Goal: Task Accomplishment & Management: Manage account settings

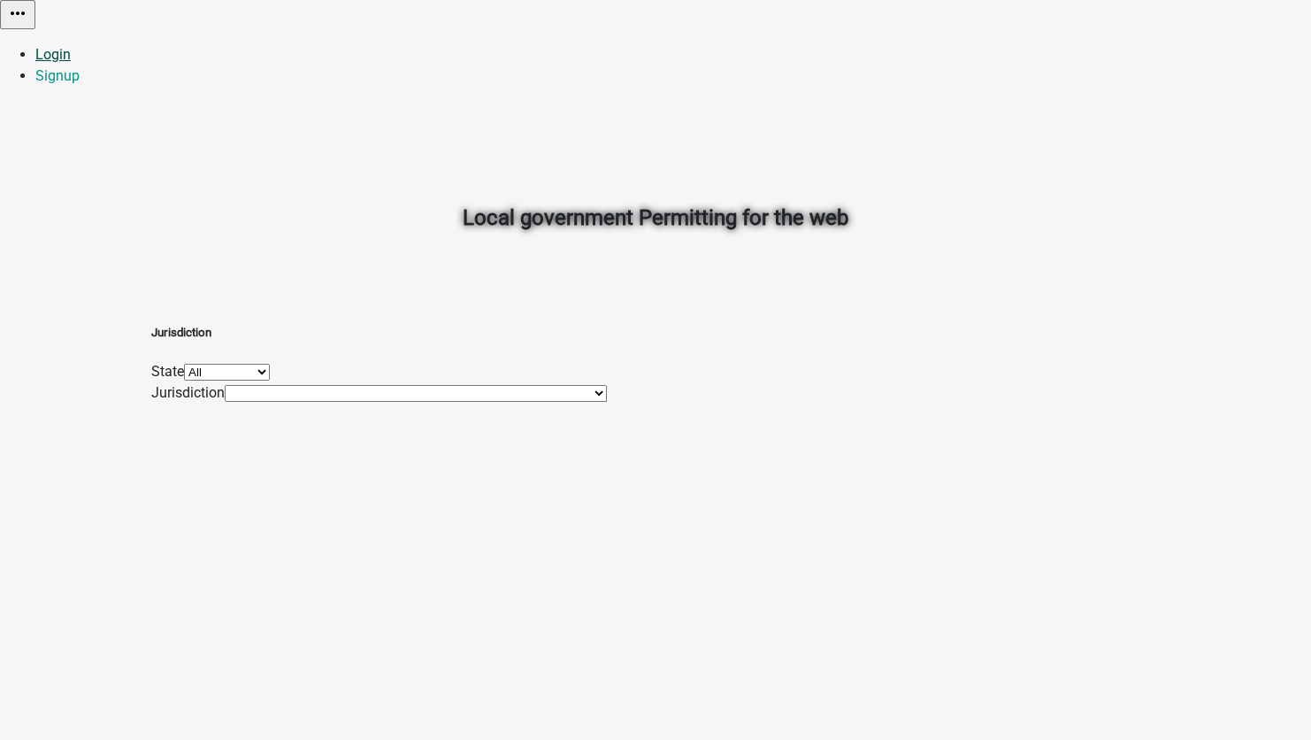
click at [71, 46] on link "Login" at bounding box center [52, 54] width 35 height 17
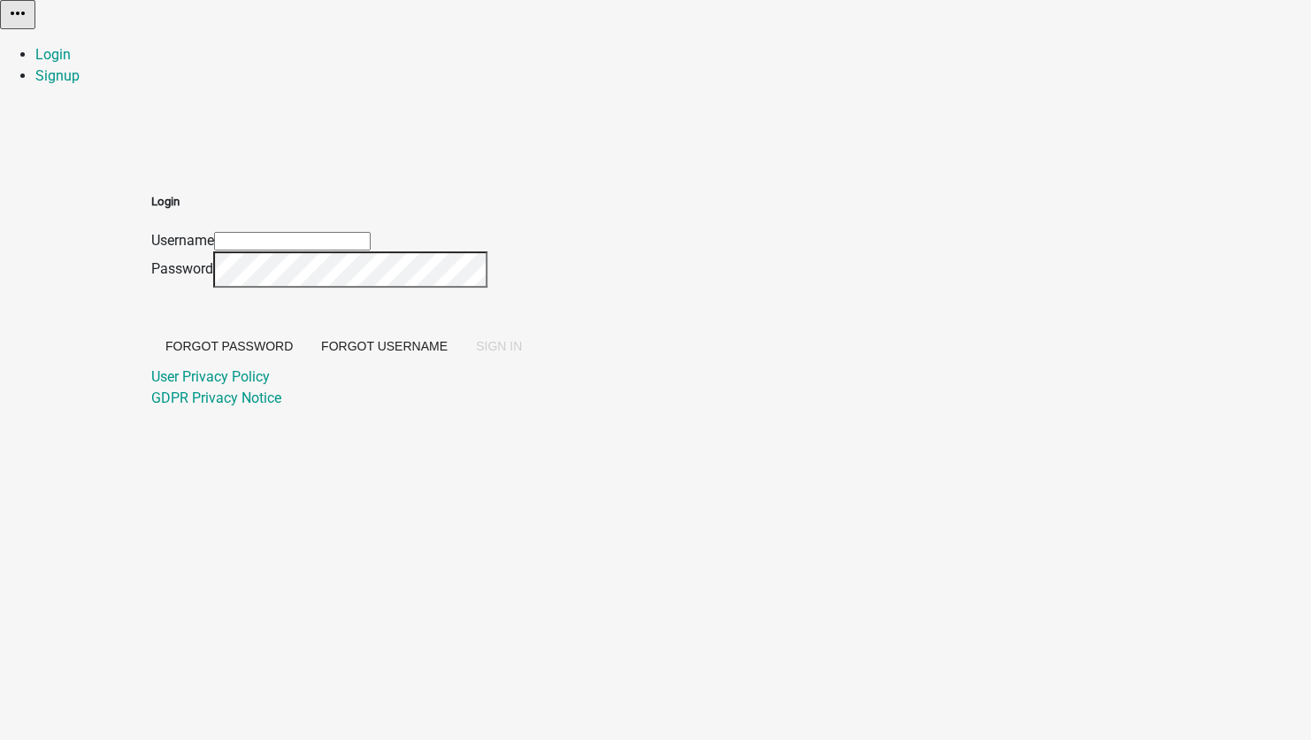
click at [371, 232] on input "Username" at bounding box center [292, 241] width 157 height 19
type input "[EMAIL_ADDRESS][DOMAIN_NAME]"
click at [522, 353] on span "SIGN IN" at bounding box center [499, 346] width 46 height 14
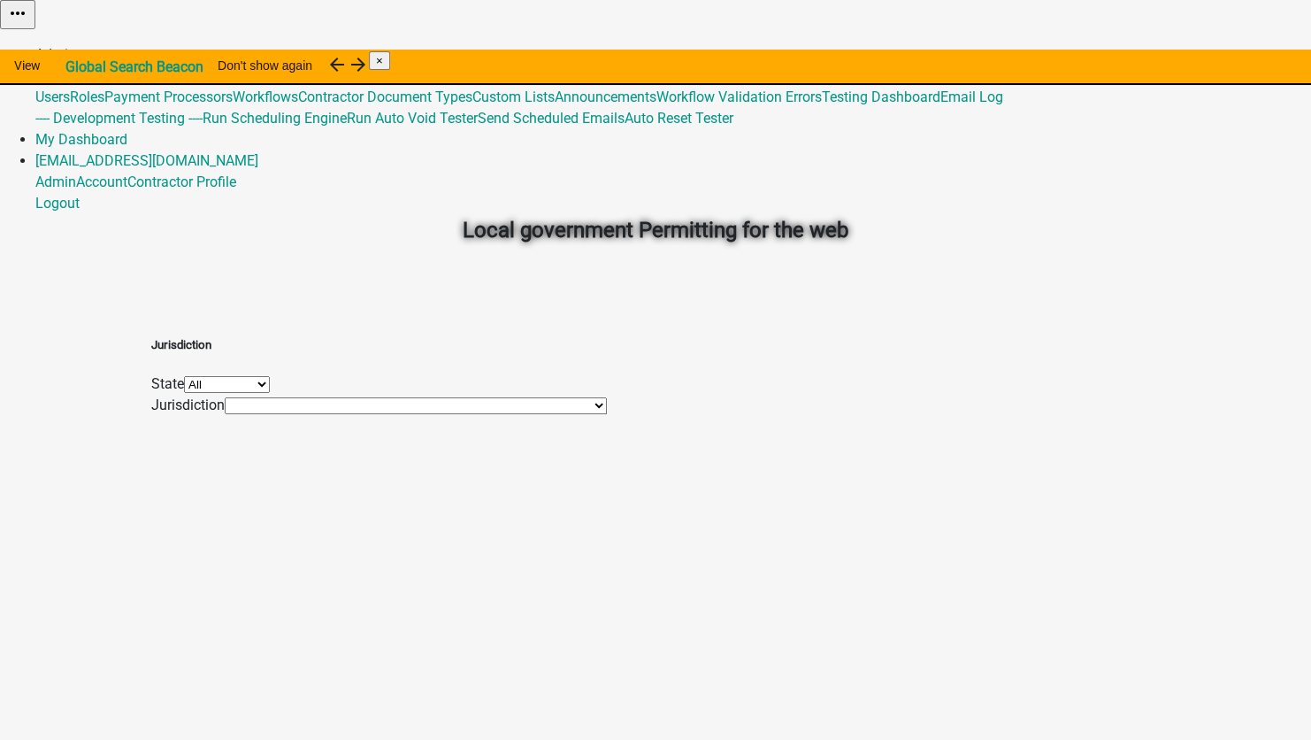
click at [76, 46] on link "Admin" at bounding box center [55, 54] width 41 height 17
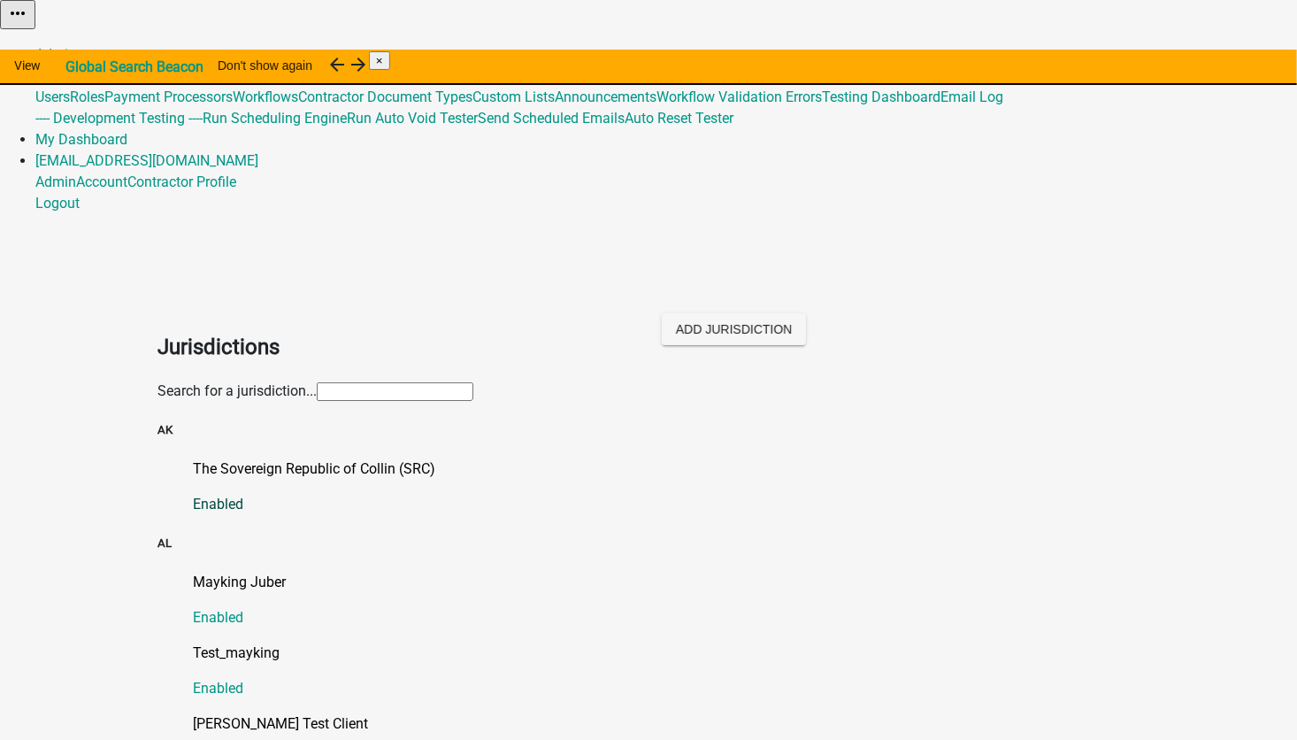
click at [246, 458] on p "The Sovereign Republic of Collin (SRC)" at bounding box center [666, 468] width 947 height 21
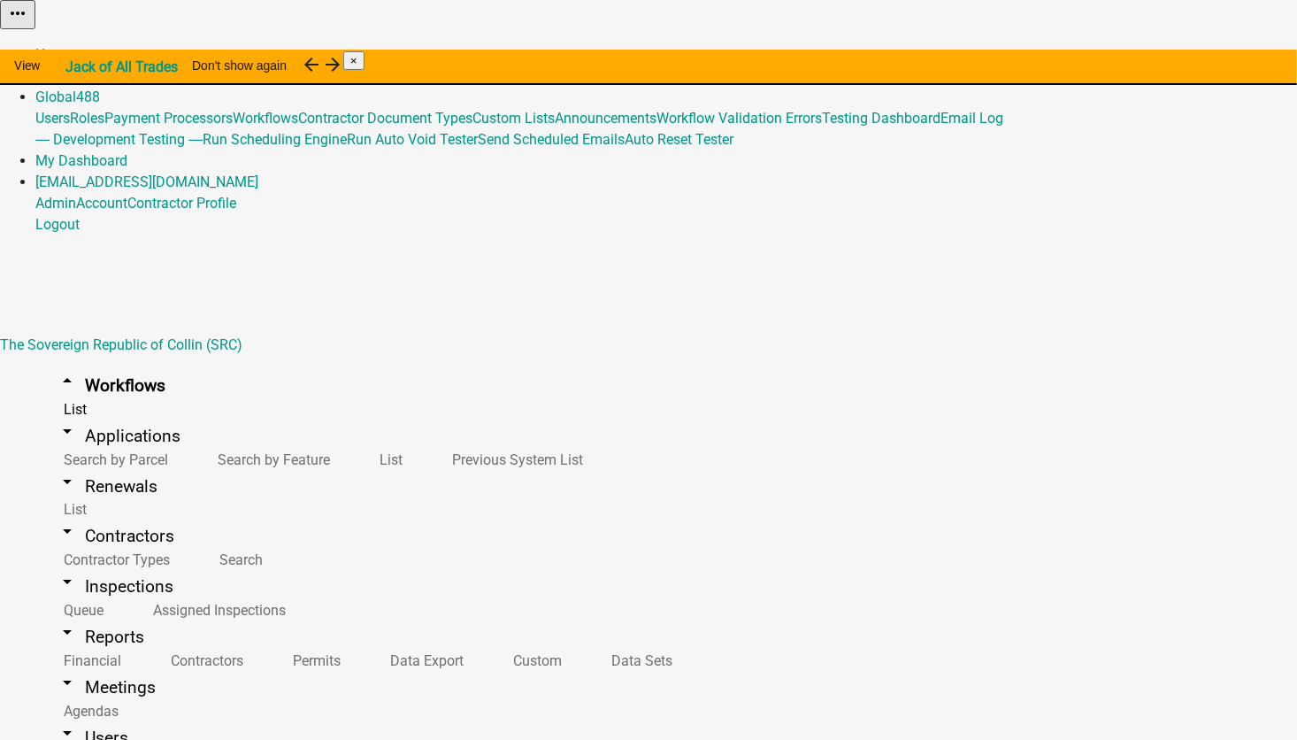
select select "AK"
select select "Pacific Standard Time ([GEOGRAPHIC_DATA])"
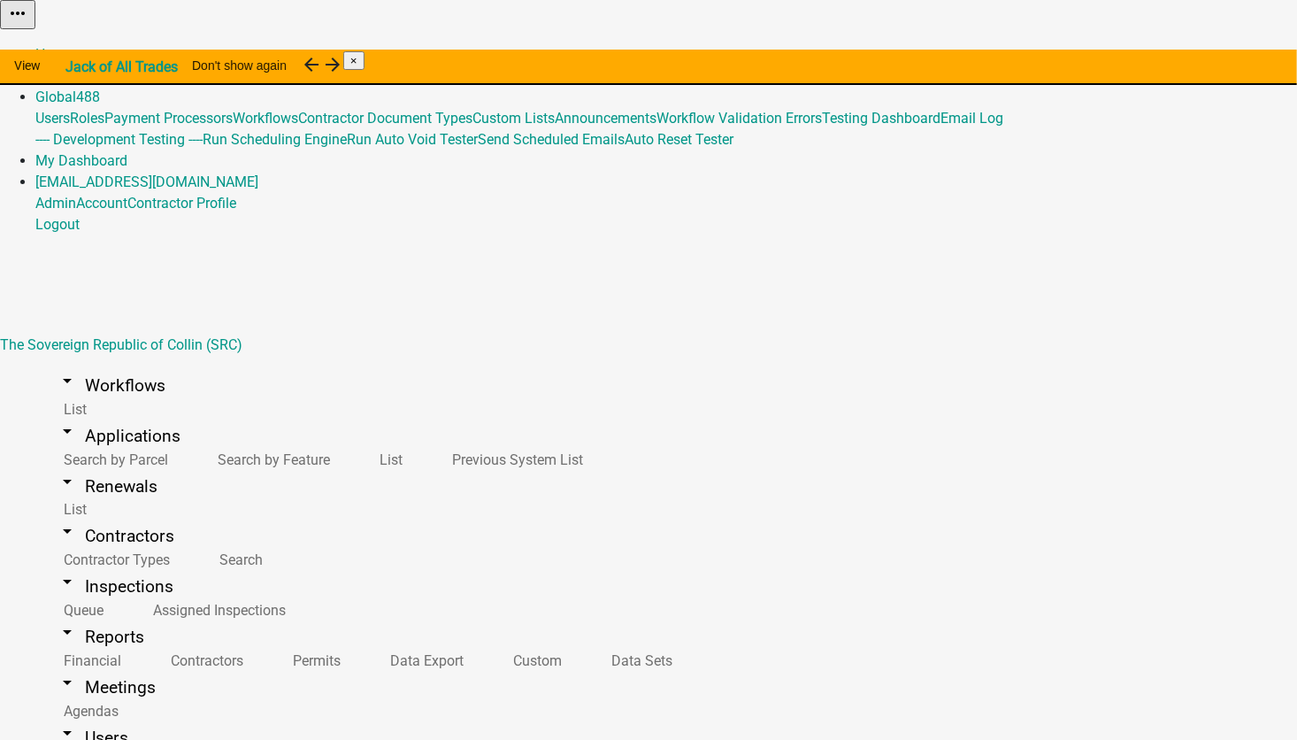
select select "5: 468e176c-95dc-48a3-a940-ae48c9ff420a"
click at [76, 67] on link "Admin" at bounding box center [55, 75] width 41 height 17
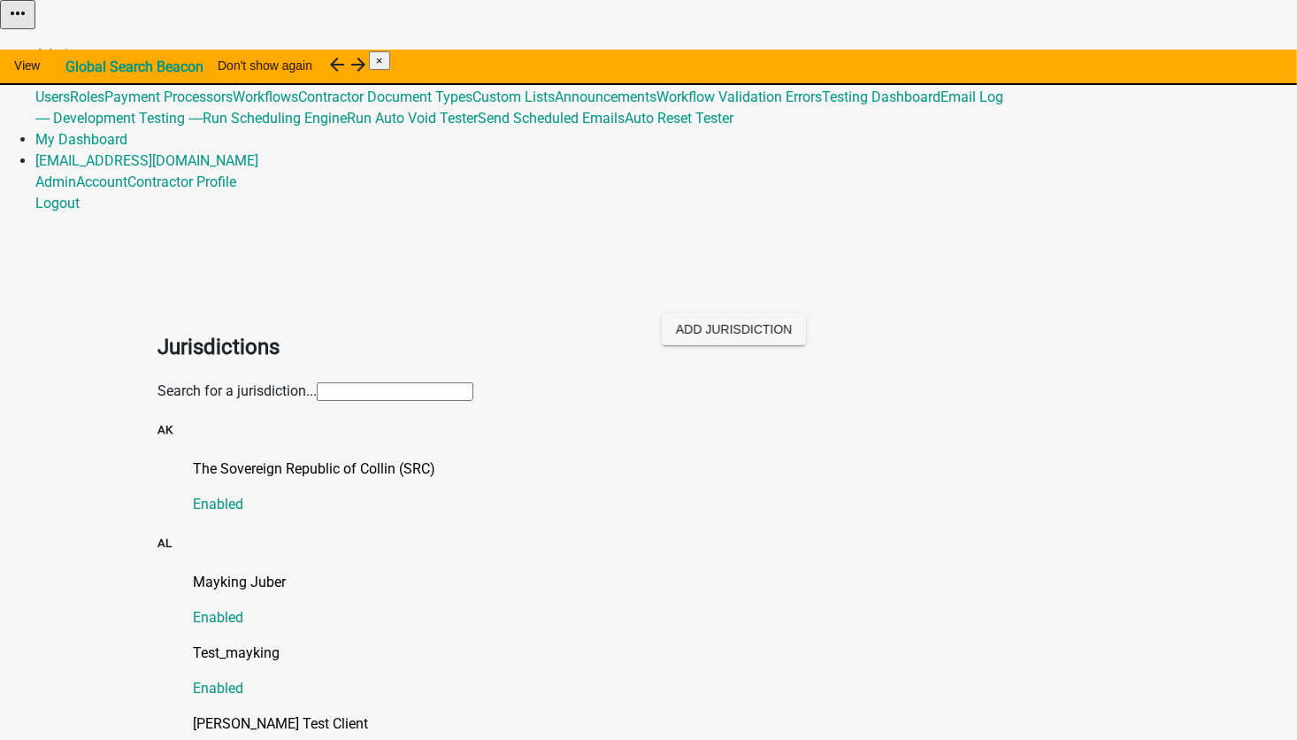
click at [317, 382] on input "text" at bounding box center [395, 391] width 157 height 19
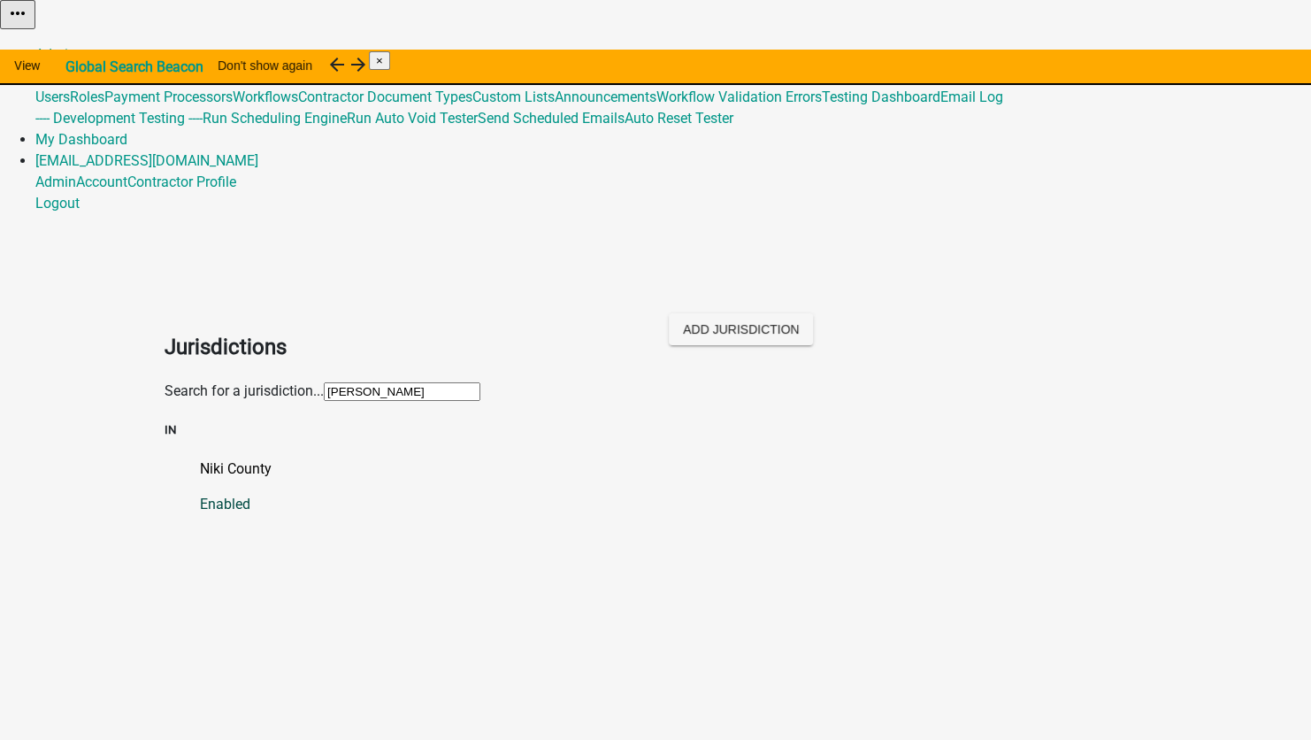
type input "[PERSON_NAME]"
click at [200, 458] on p "Niki County" at bounding box center [673, 468] width 947 height 21
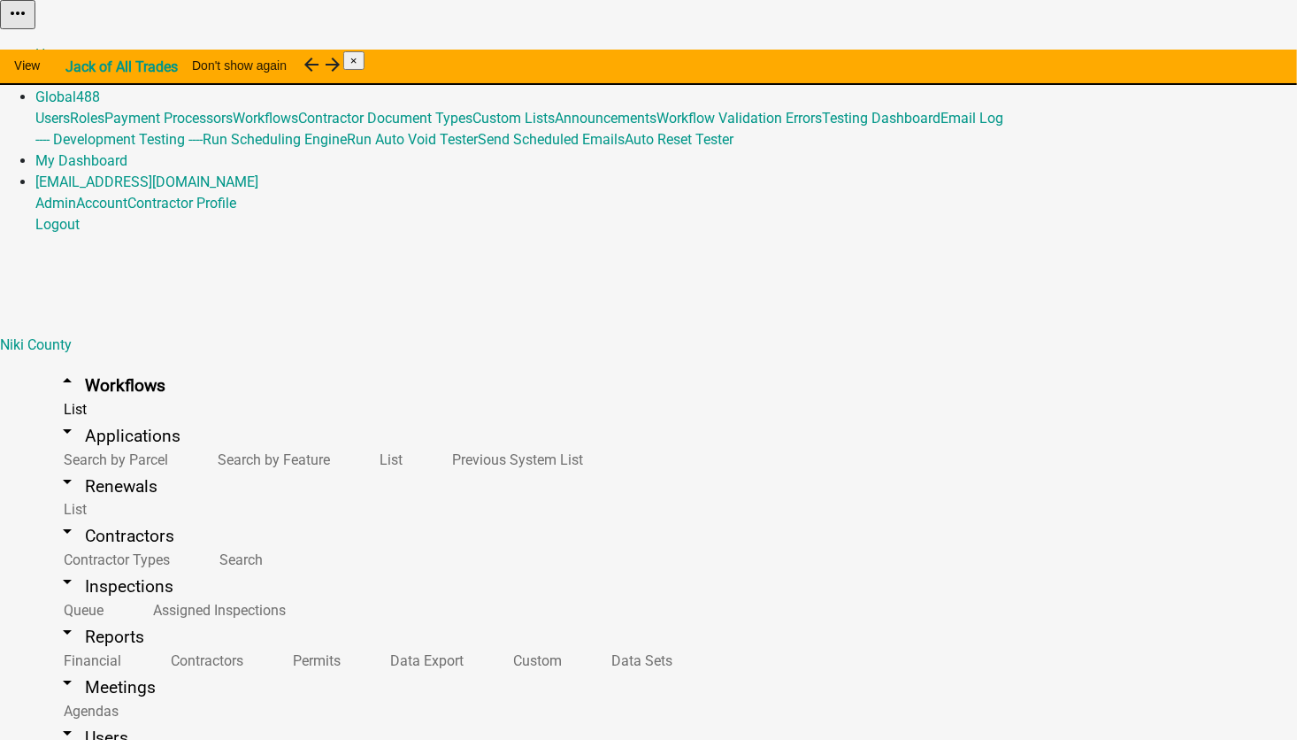
select select "IN"
select select "Eastern Standard Time"
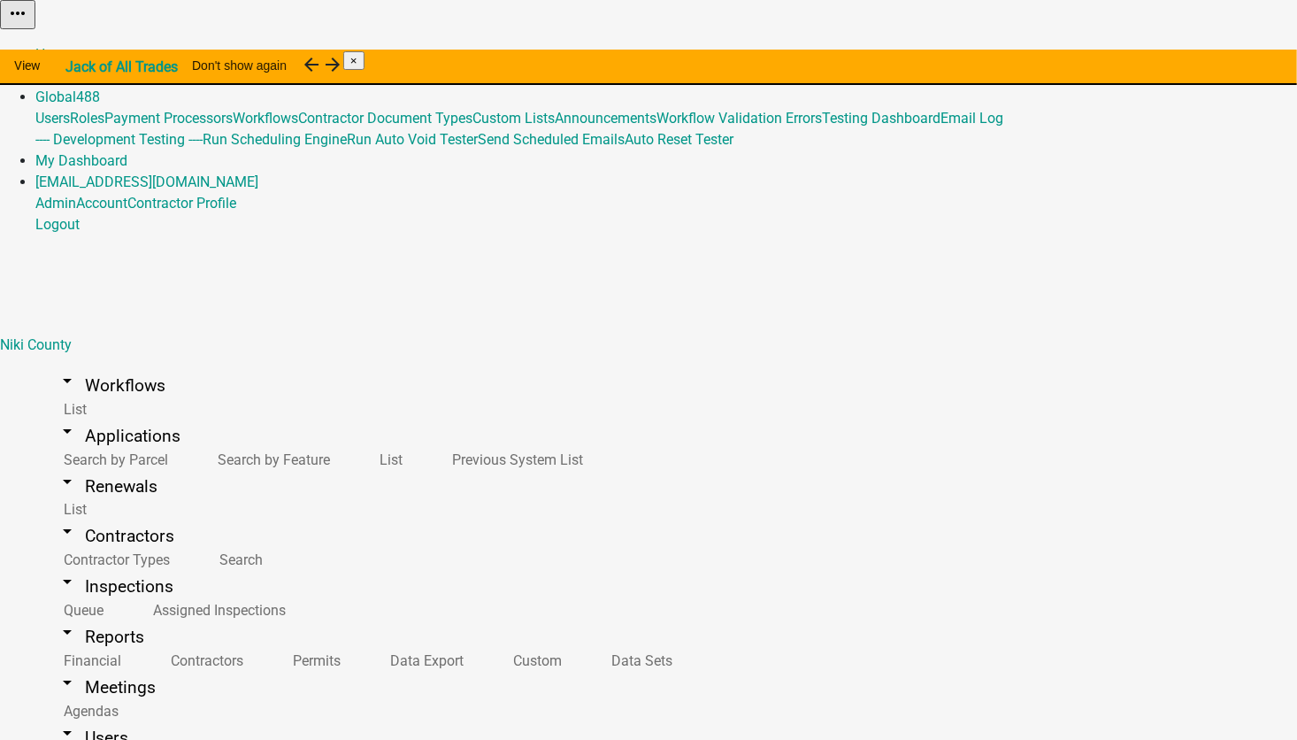
type input "Role Member 5375"
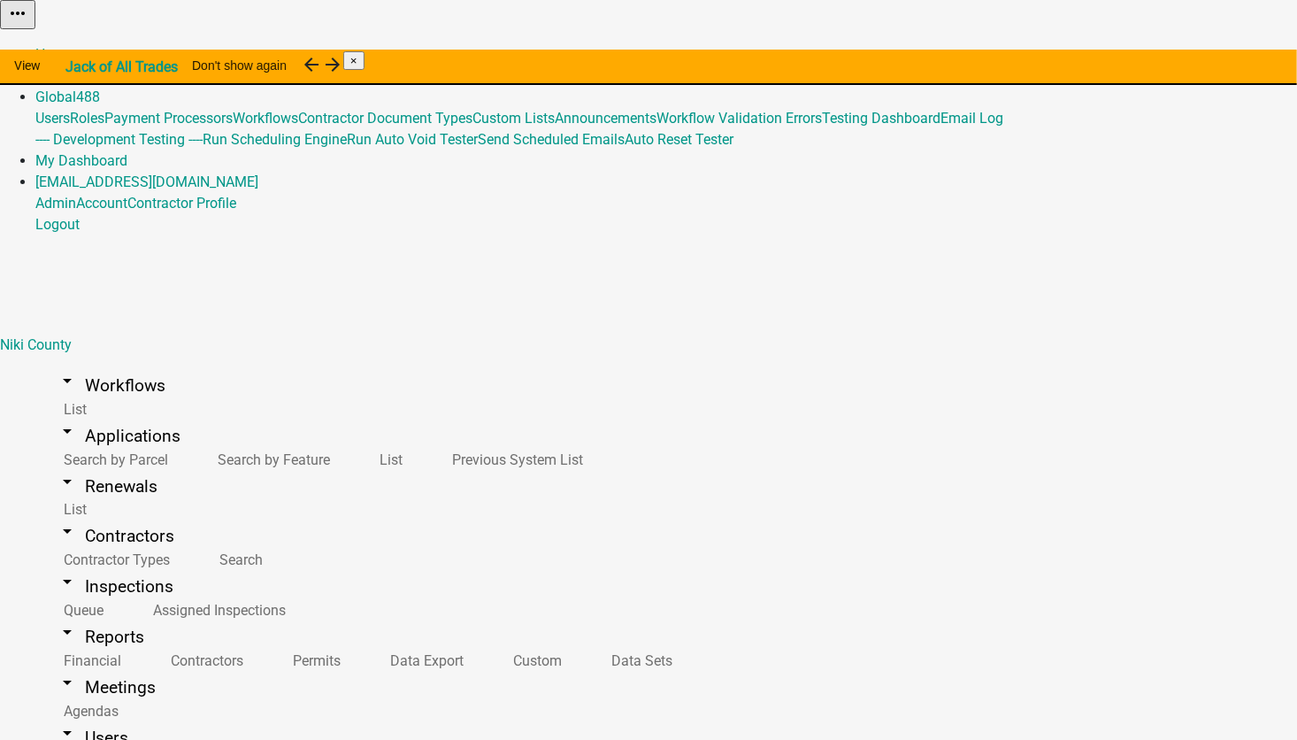
select select "8: 7a05b38e-f62b-4aa5-8b88-5caa34cee38a"
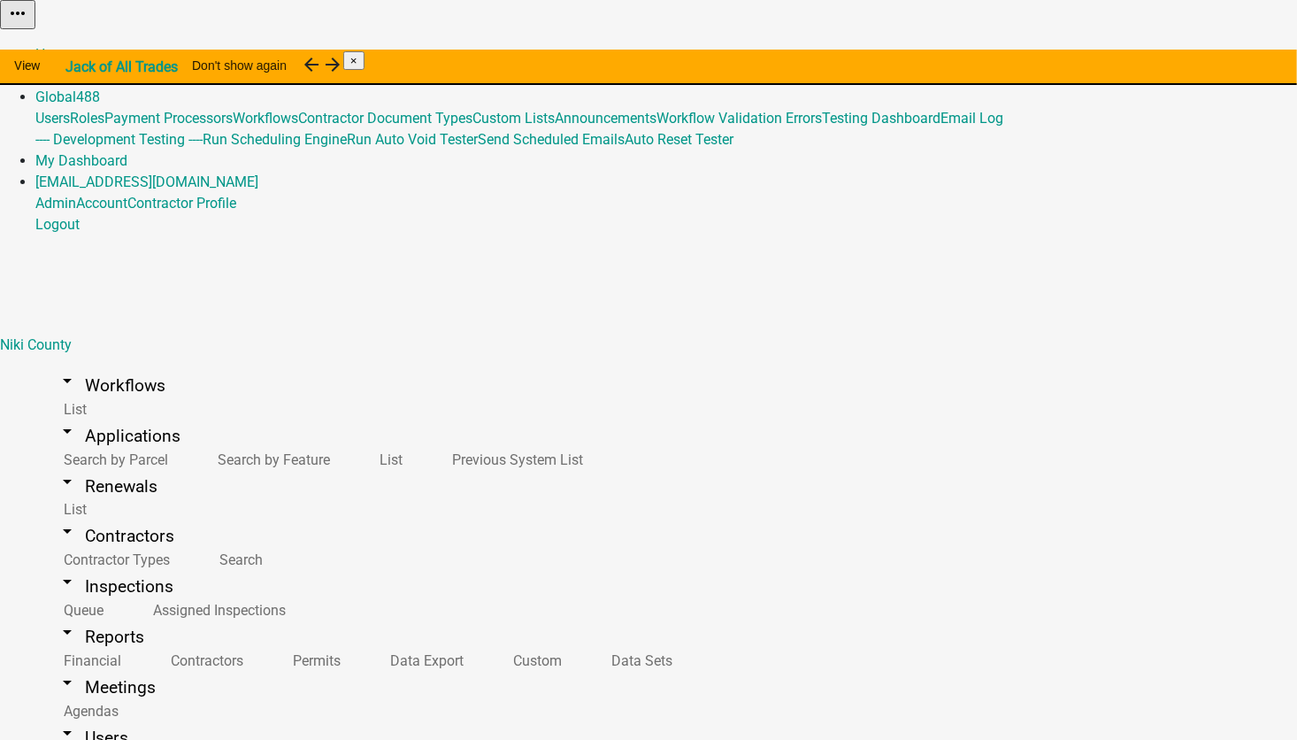
scroll to position [265, 0]
select select "8: 7a05b38e-f62b-4aa5-8b88-5caa34cee38a"
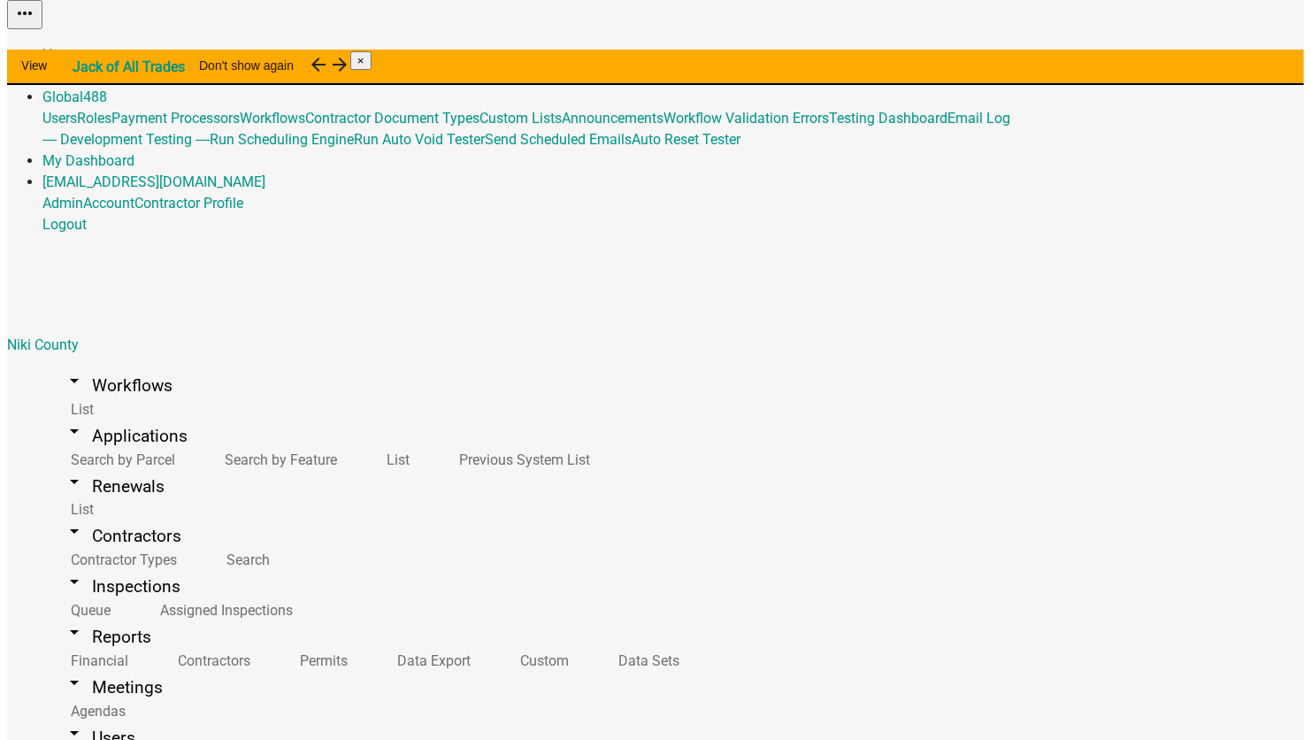
scroll to position [79, 0]
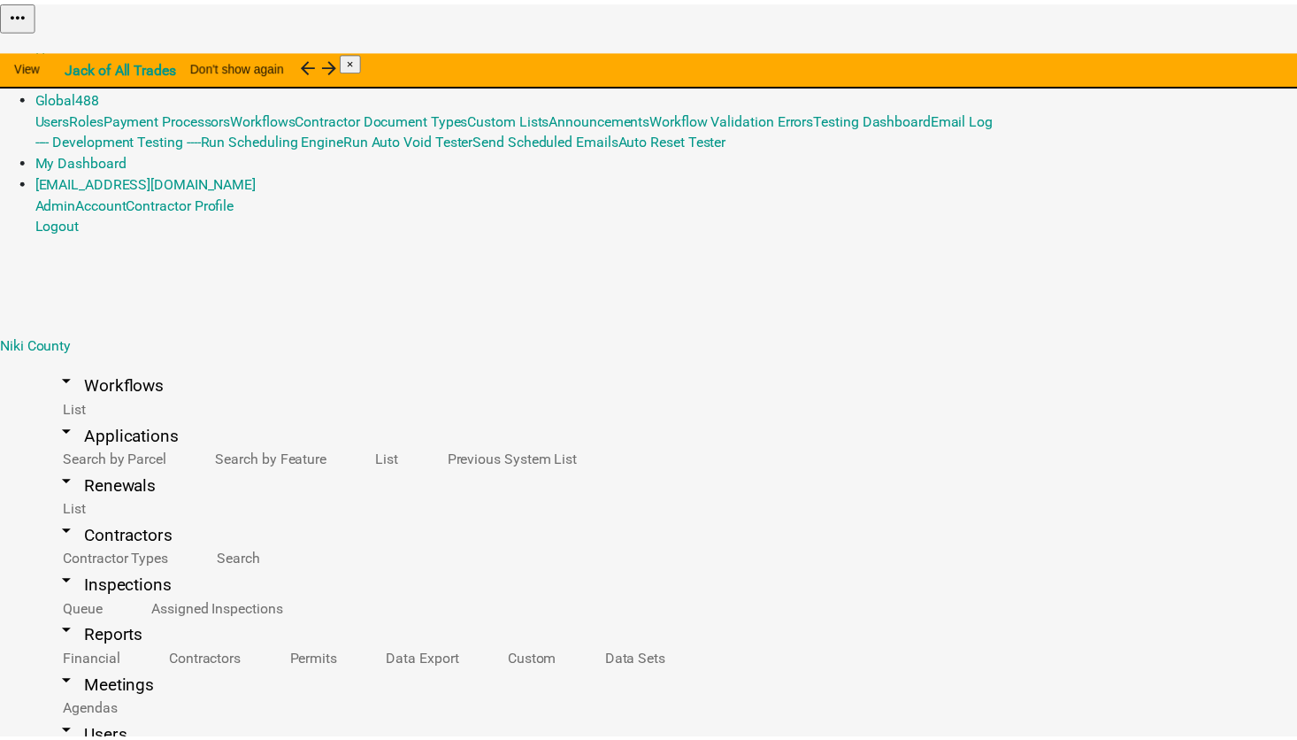
scroll to position [0, 0]
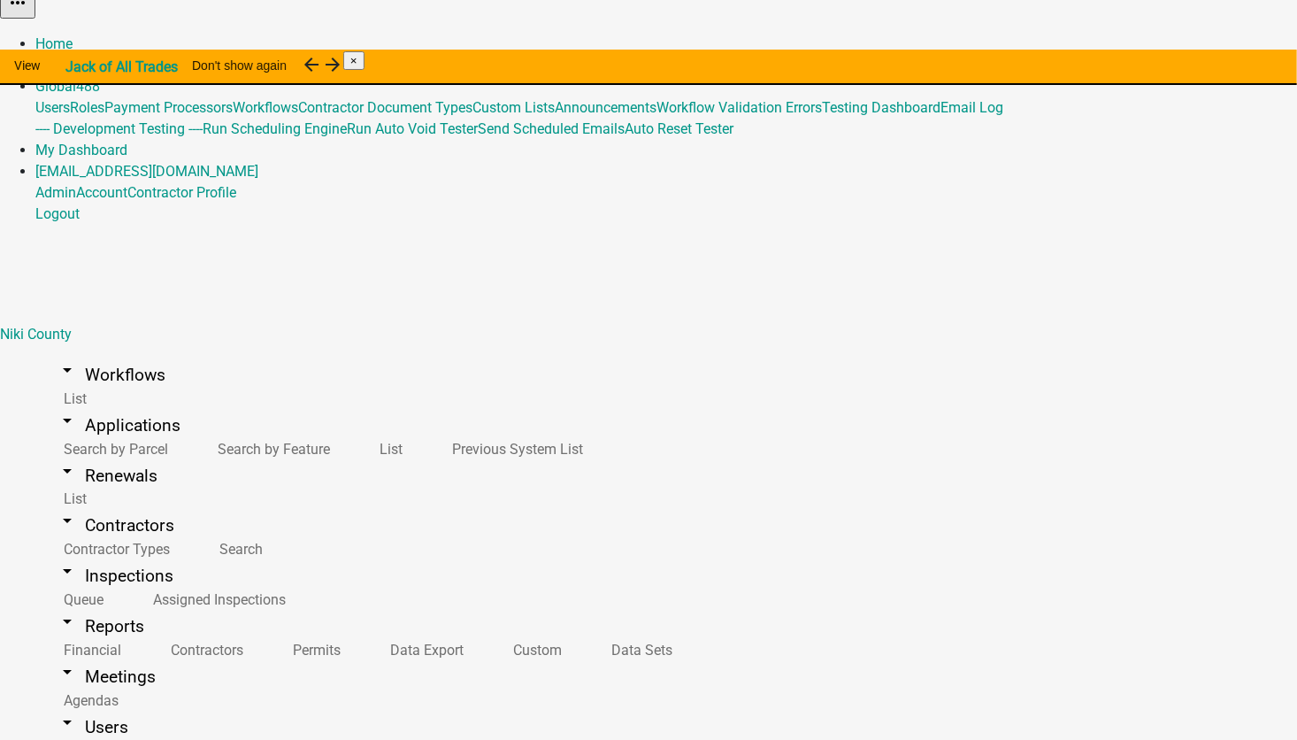
scroll to position [21, 0]
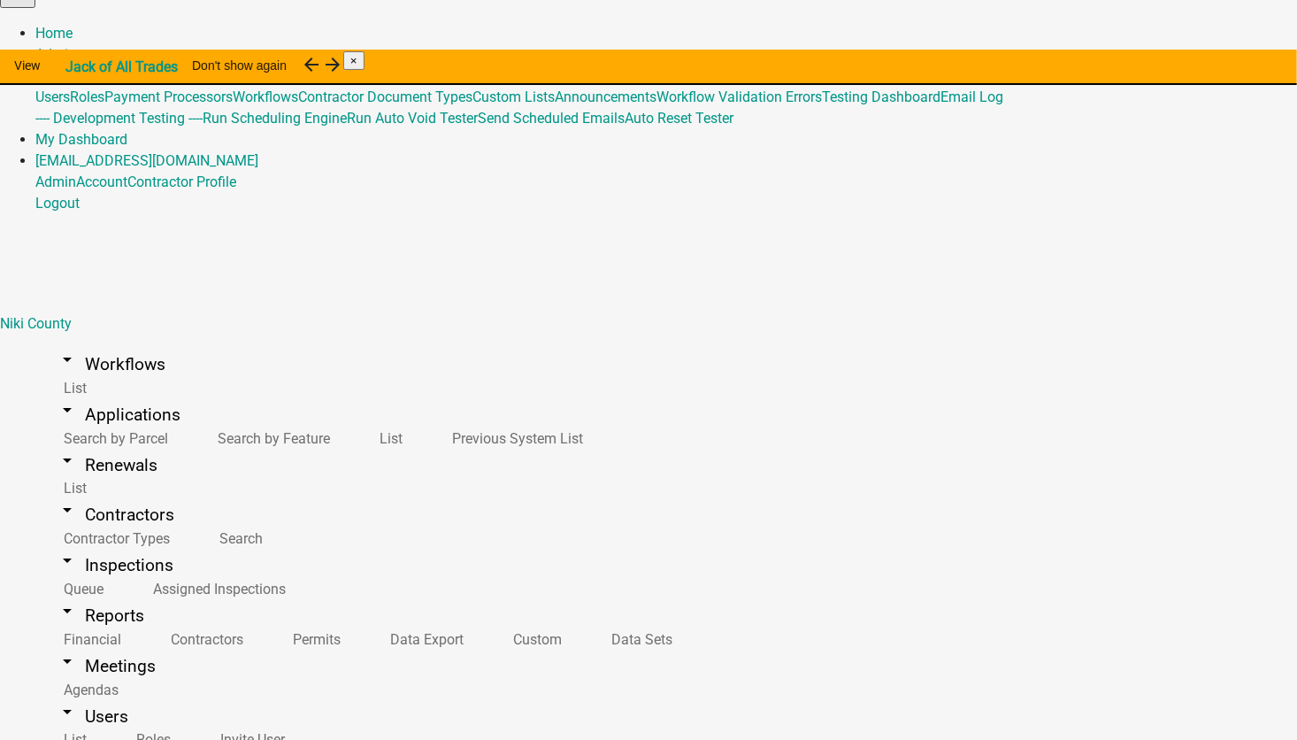
select select "8: 7a05b38e-f62b-4aa5-8b88-5caa34cee38a"
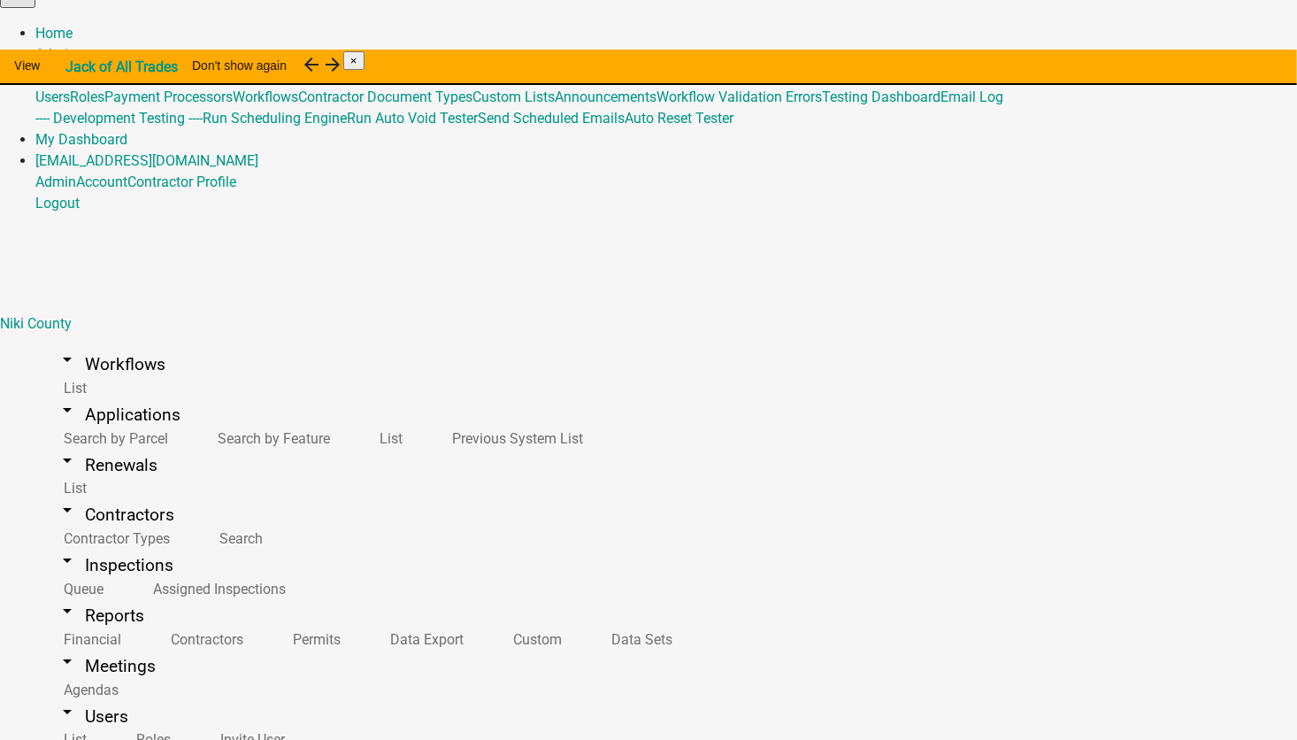
scroll to position [79, 0]
select select "9: 63497cab-1762-4734-9983-645585798a90"
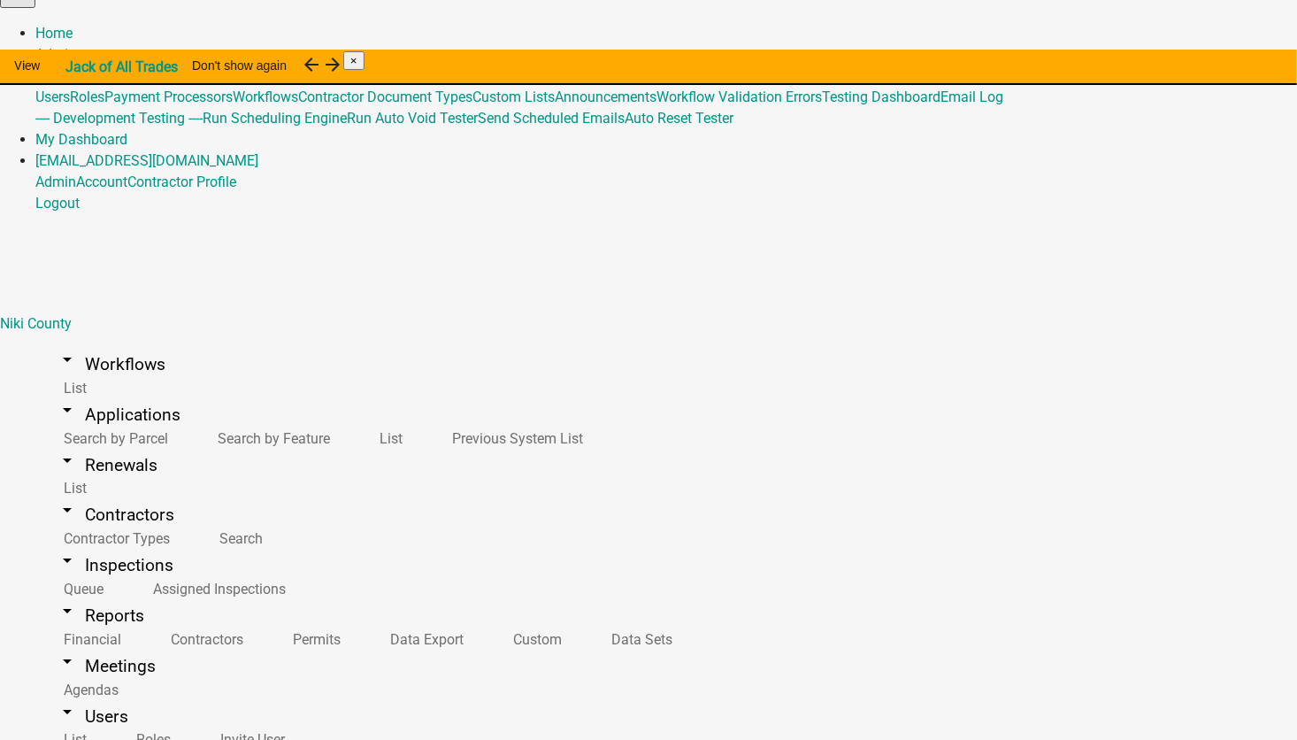
select select "8: 7a05b38e-f62b-4aa5-8b88-5caa34cee38a"
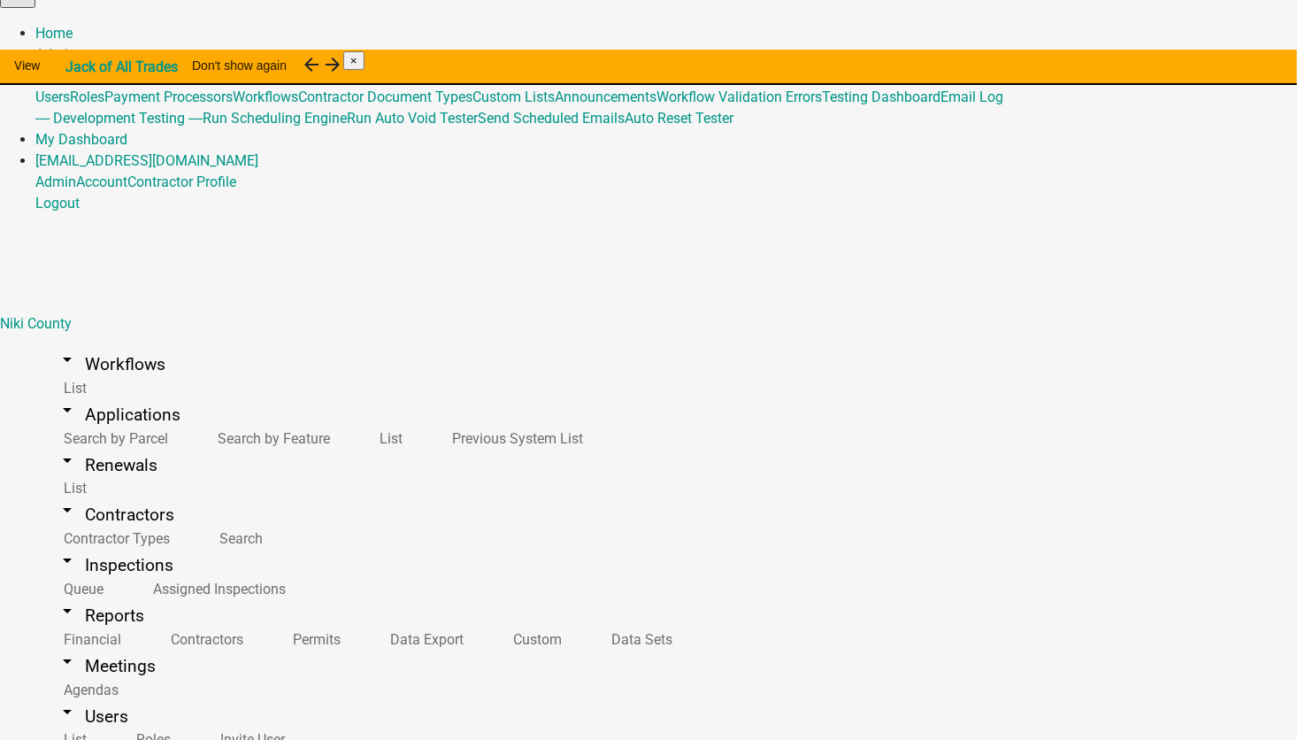
scroll to position [79, 0]
select select "13: eaefc8ff-ef98-48b7-950b-95f8f4a539fa"
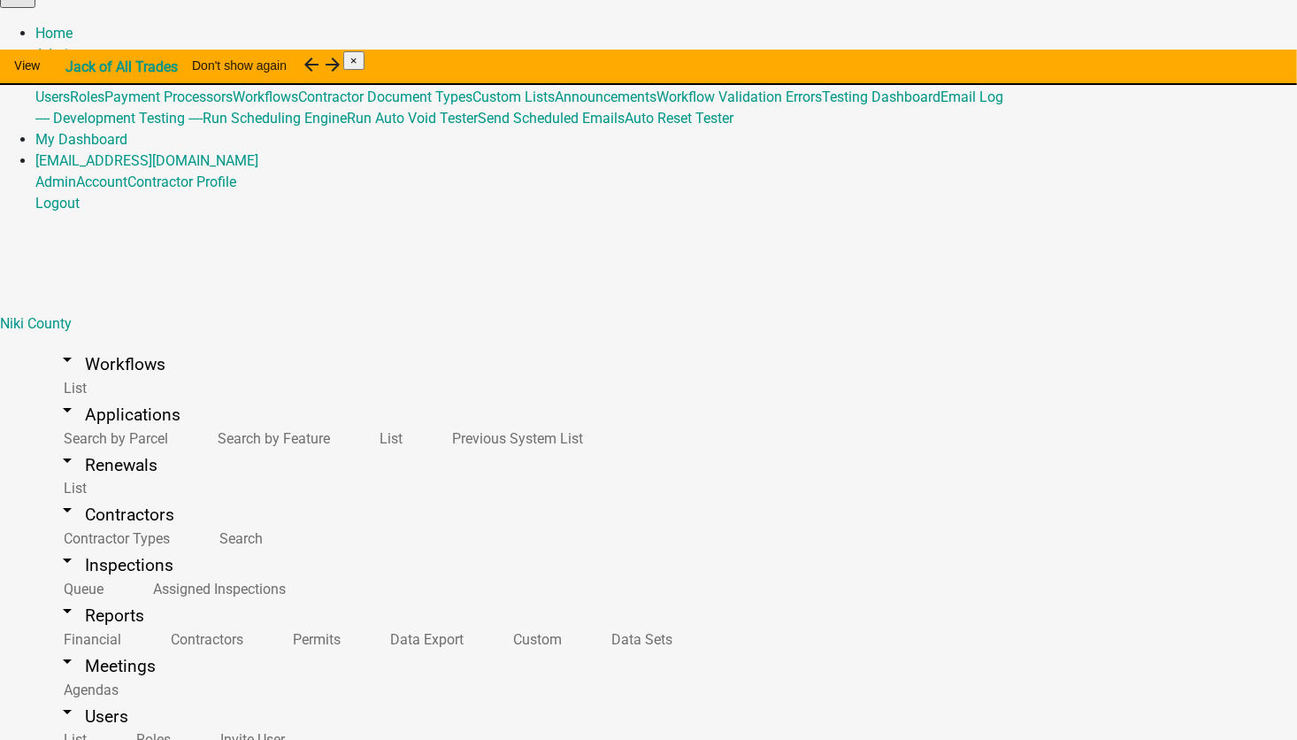
select select "8: 7a05b38e-f62b-4aa5-8b88-5caa34cee38a"
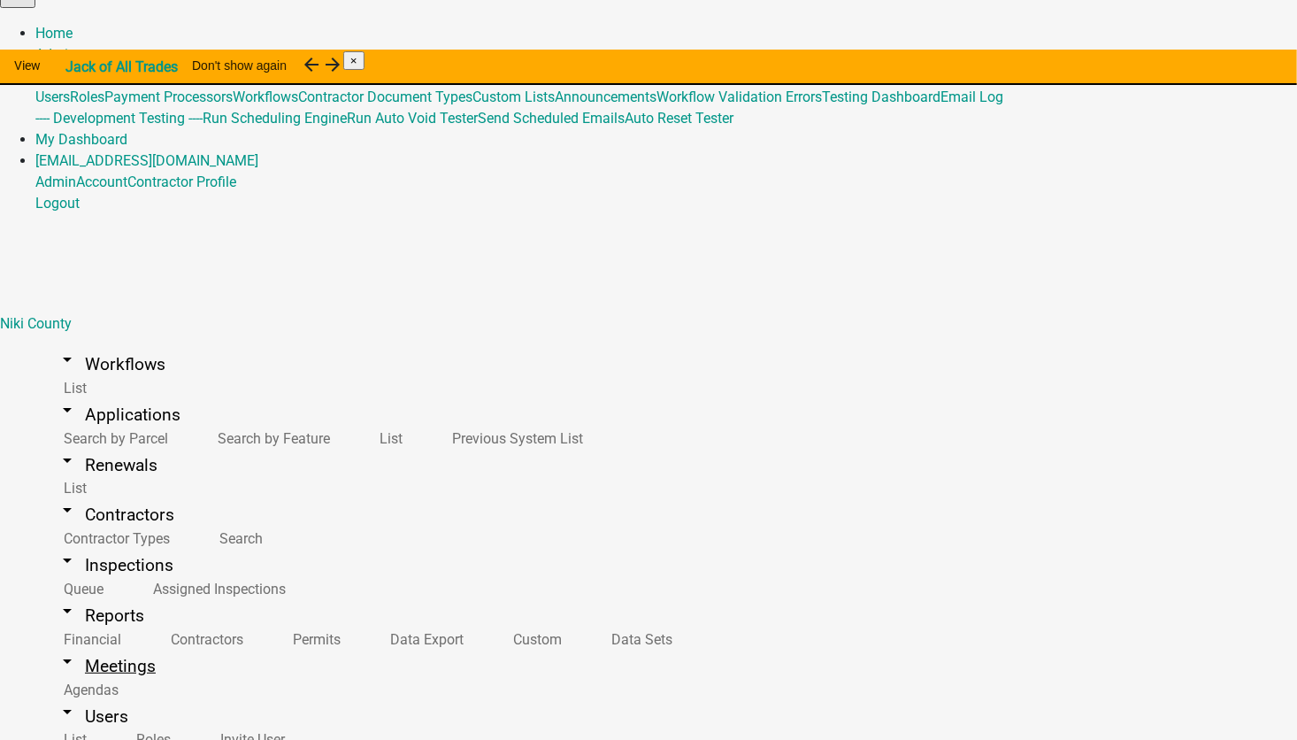
select select "8: 7a05b38e-f62b-4aa5-8b88-5caa34cee38a"
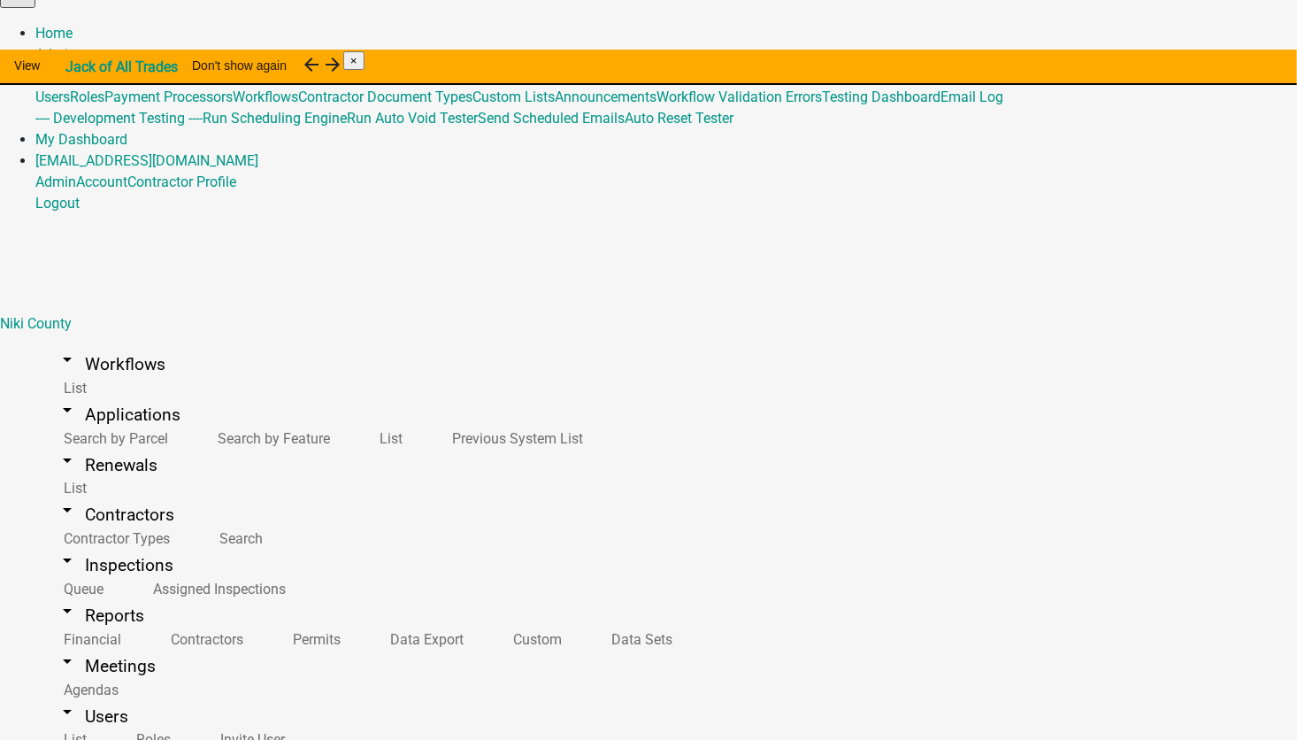
select select
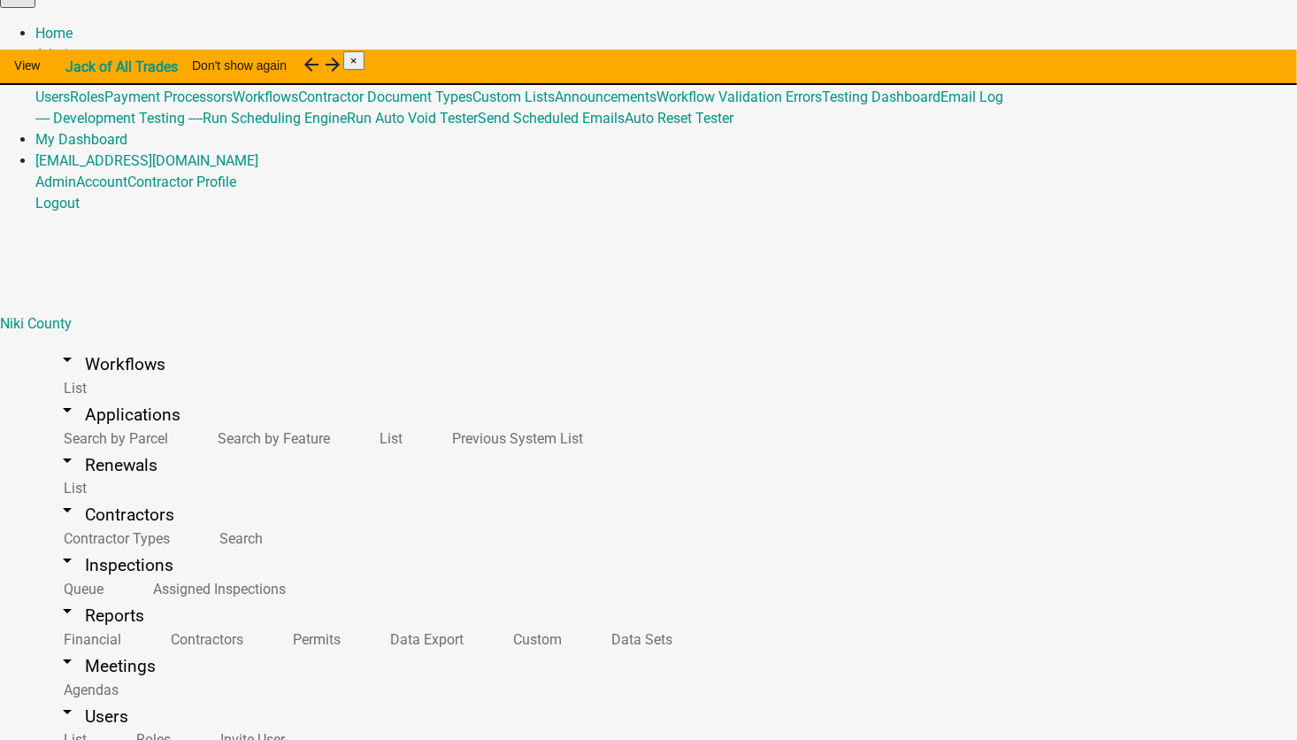
scroll to position [442, 0]
